Goal: Obtain resource: Obtain resource

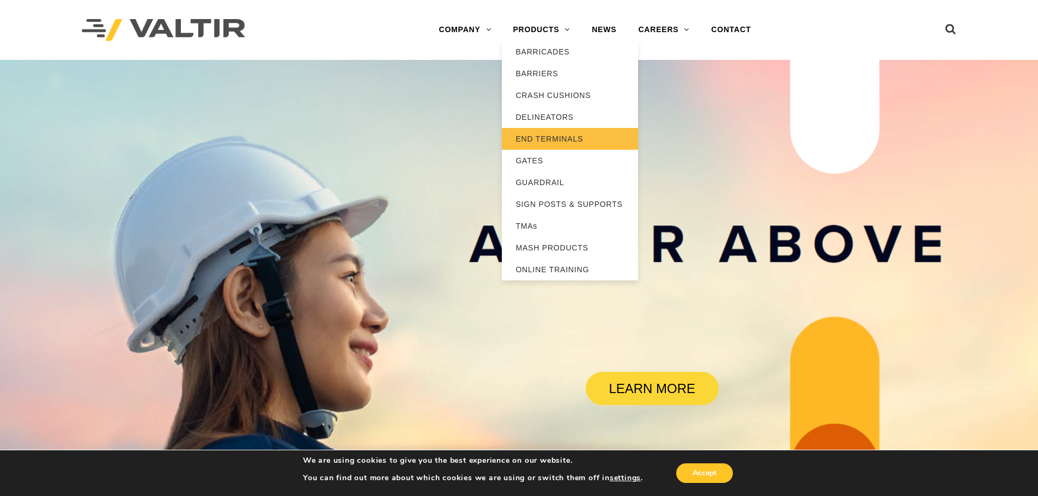
click at [543, 137] on link "END TERMINALS" at bounding box center [570, 139] width 136 height 22
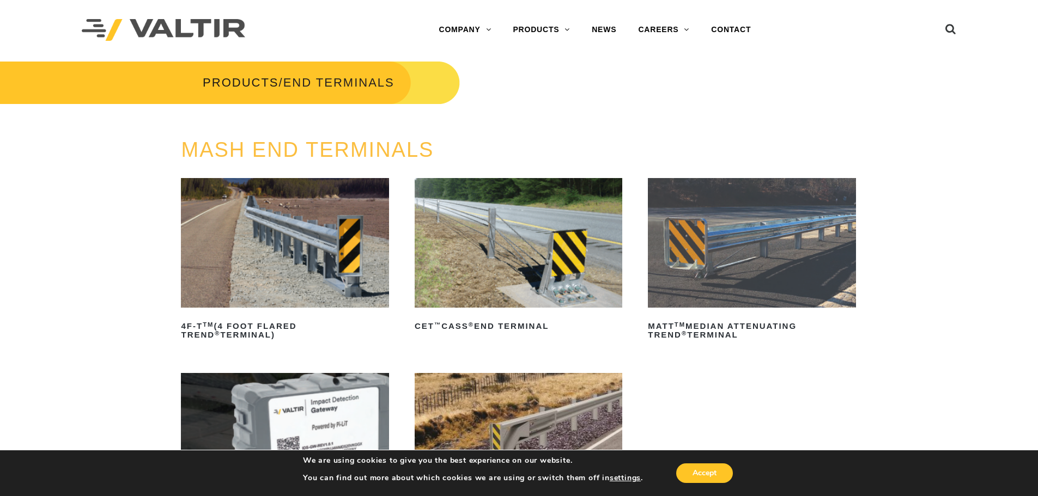
click at [305, 236] on img at bounding box center [285, 243] width 208 height 130
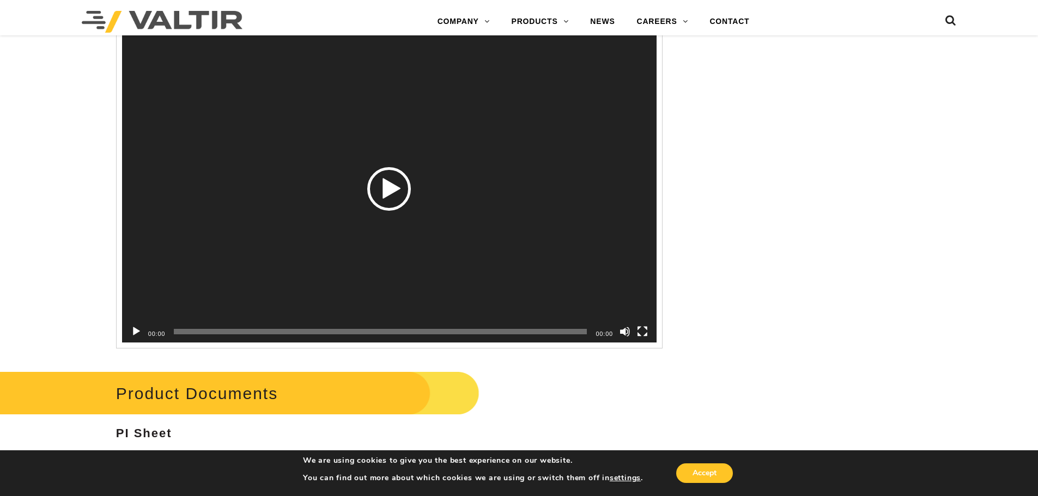
scroll to position [1689, 0]
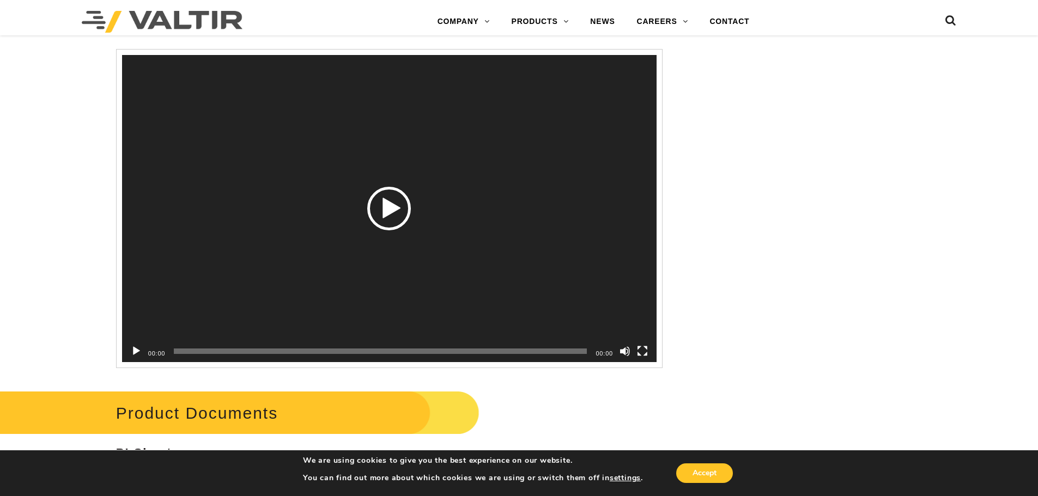
click at [395, 208] on div "Play" at bounding box center [389, 209] width 44 height 44
click at [216, 352] on span "00:03" at bounding box center [380, 351] width 413 height 5
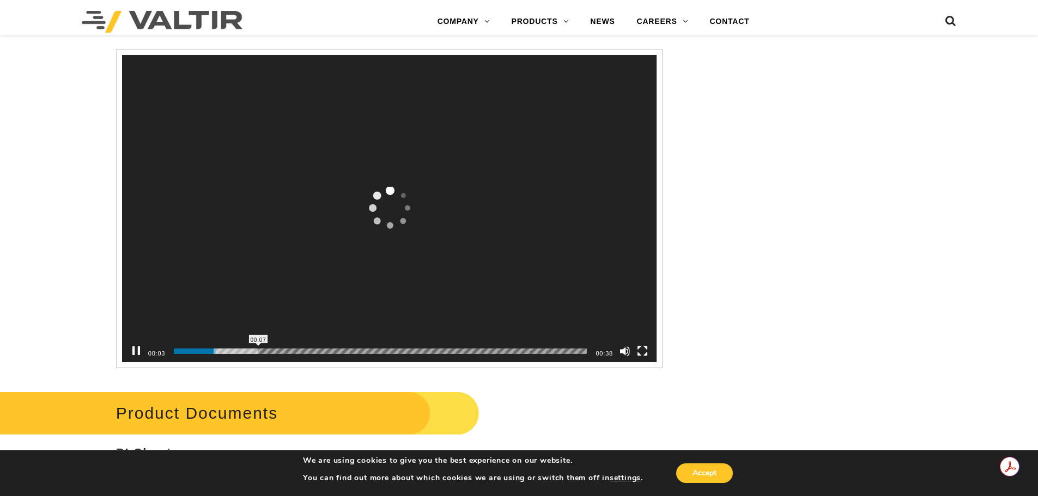
click at [270, 352] on span "00:07" at bounding box center [380, 351] width 413 height 5
click at [353, 354] on span "00:16" at bounding box center [380, 351] width 413 height 5
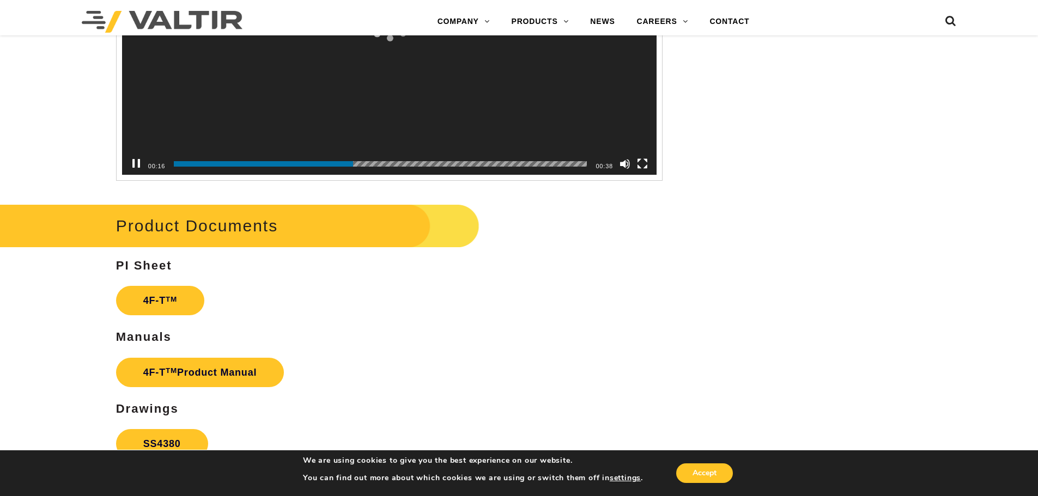
scroll to position [2015, 0]
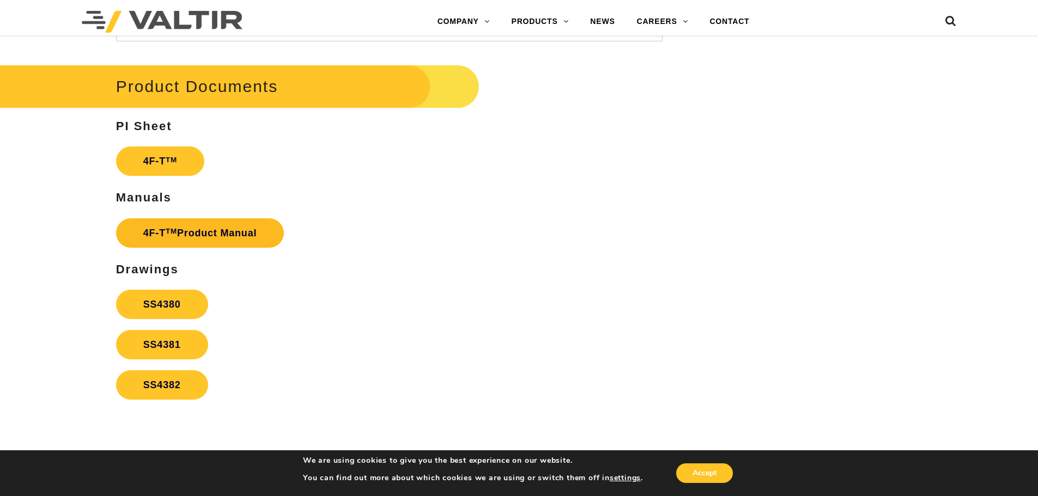
click at [221, 233] on link "4F-T TM Product Manual" at bounding box center [200, 232] width 168 height 29
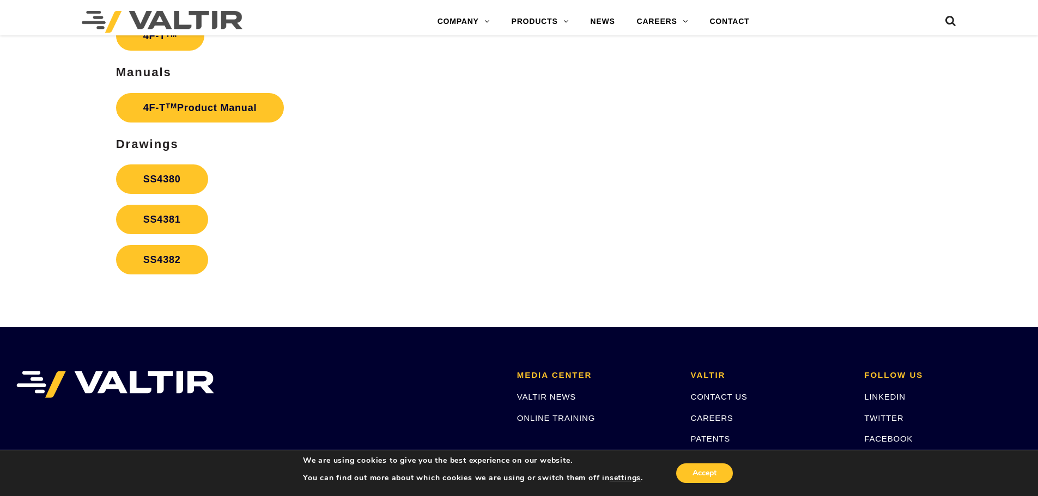
scroll to position [2299, 0]
